Goal: Information Seeking & Learning: Find specific page/section

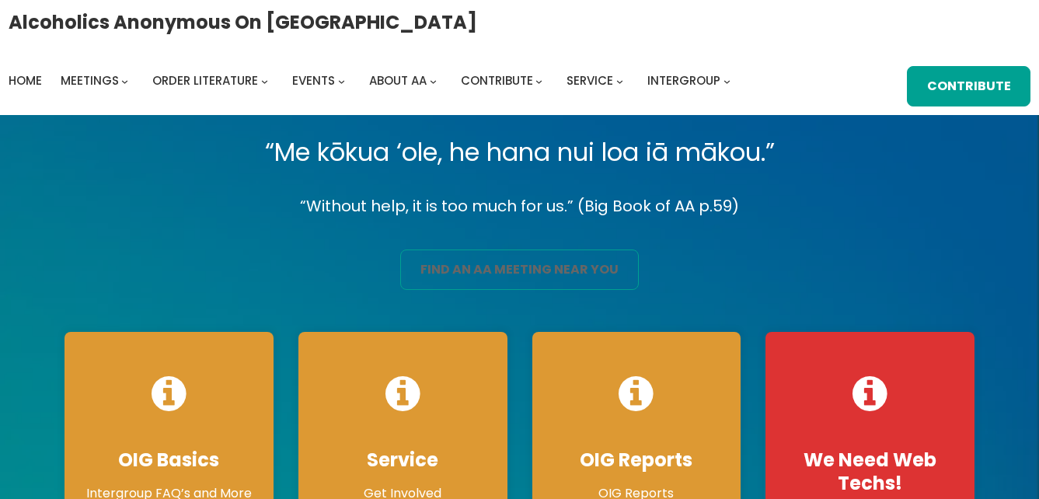
click at [461, 263] on link "find an aa meeting near you" at bounding box center [519, 269] width 238 height 40
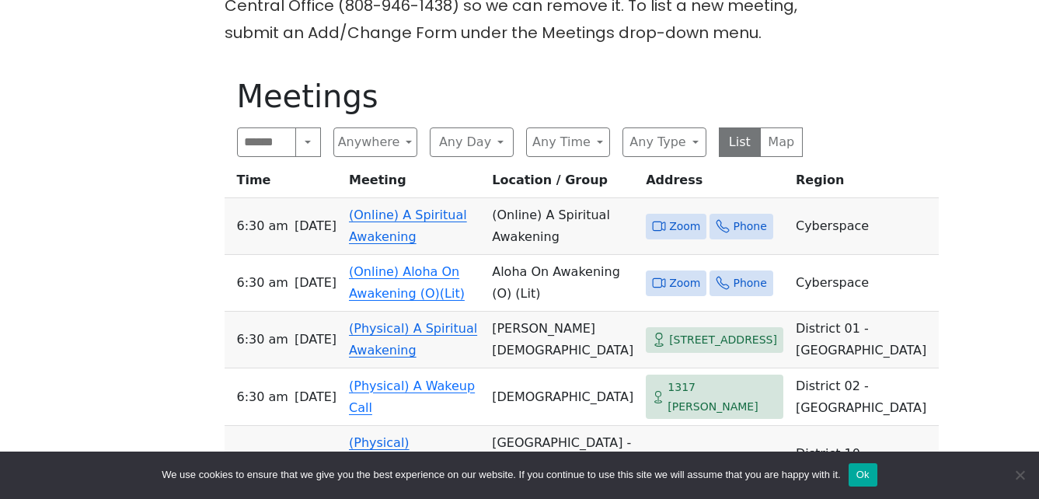
click at [443, 225] on link "(Online) A Spiritual Awakening" at bounding box center [408, 225] width 118 height 37
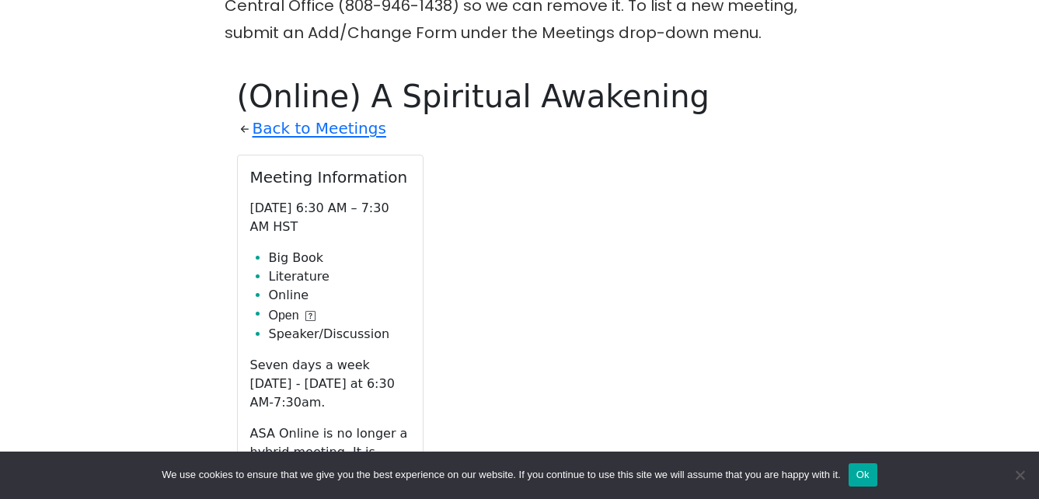
scroll to position [610, 0]
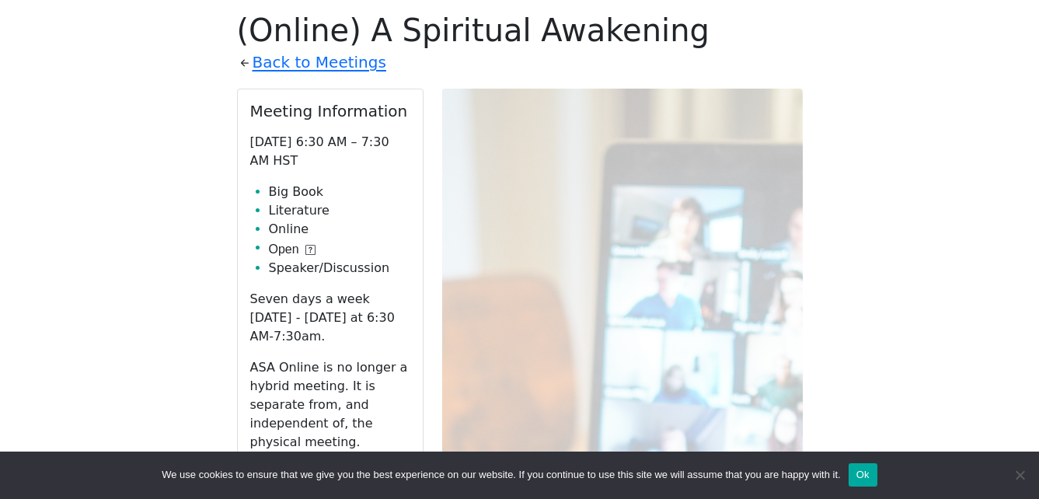
click at [391, 464] on link "Zoom" at bounding box center [330, 479] width 160 height 30
